Goal: Task Accomplishment & Management: Manage account settings

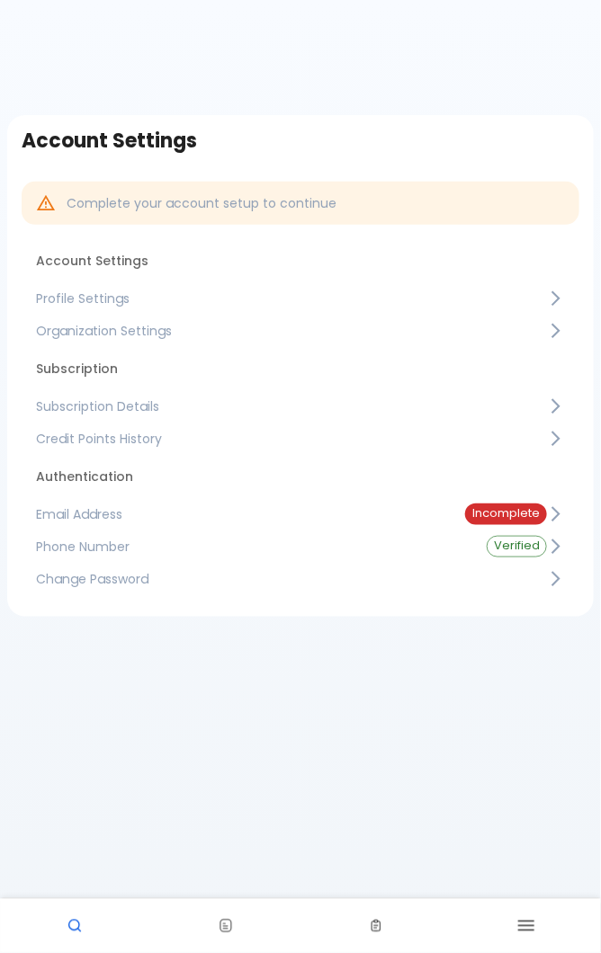
click at [357, 399] on span "Subscription Details" at bounding box center [291, 406] width 511 height 18
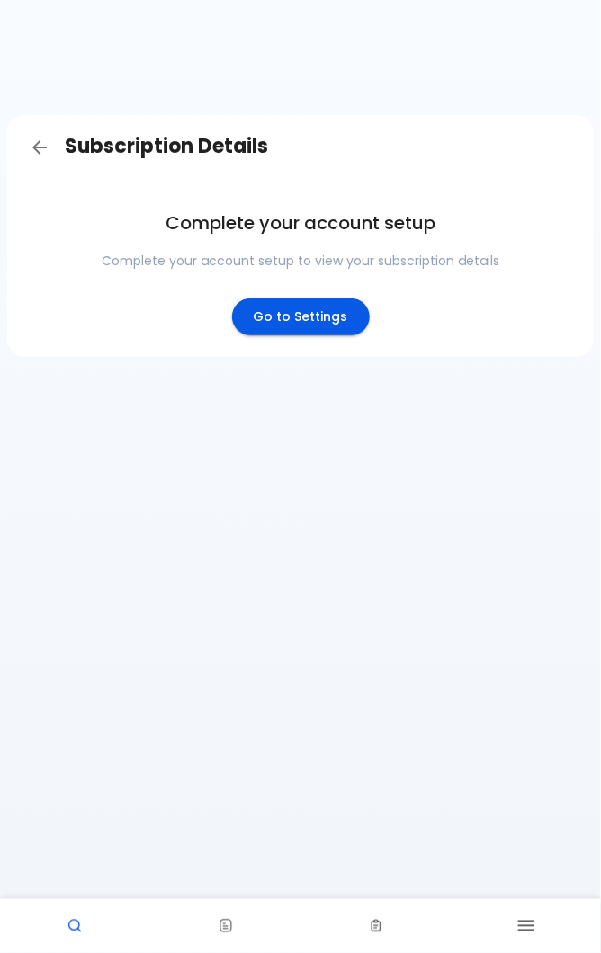
click at [310, 313] on link "Go to Settings" at bounding box center [301, 317] width 138 height 37
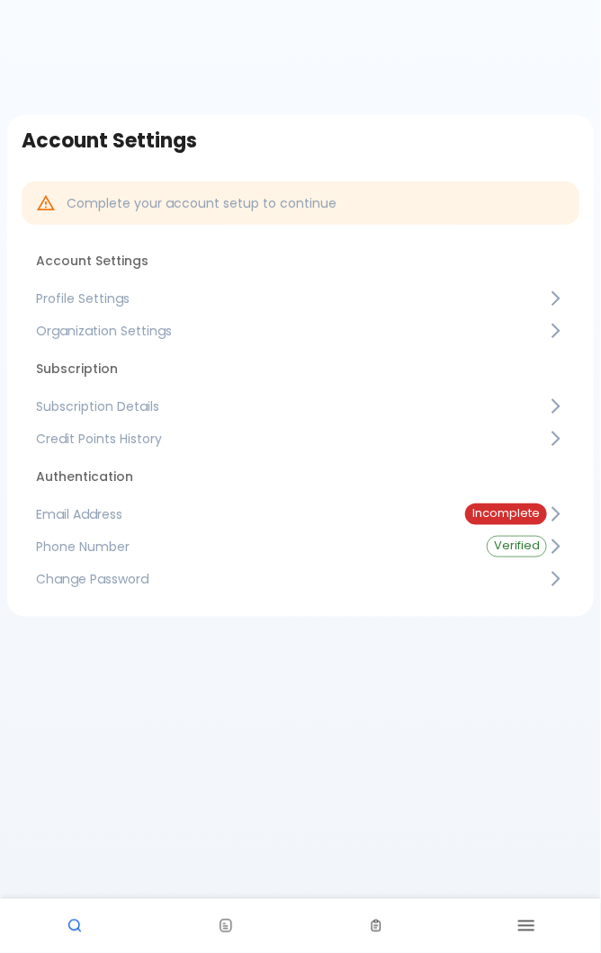
click at [276, 392] on link "Subscription Details" at bounding box center [300, 406] width 557 height 32
